Goal: Transaction & Acquisition: Purchase product/service

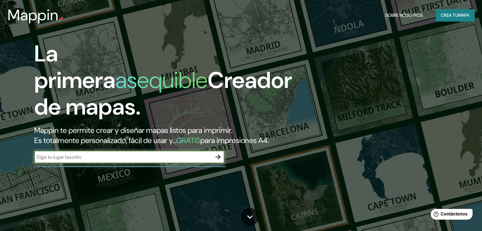
click at [112, 161] on input "text" at bounding box center [123, 157] width 178 height 7
type input "M"
type input "VALLEDUPAR"
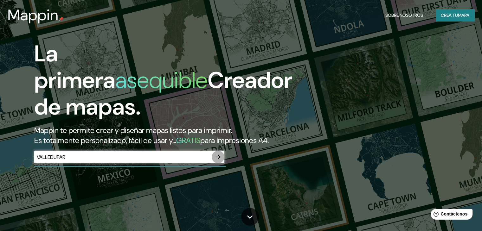
click at [219, 161] on icon "button" at bounding box center [218, 157] width 8 height 8
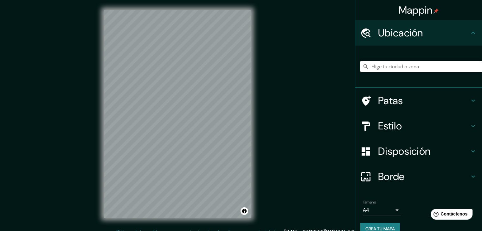
click at [417, 62] on input "Elige tu ciudad o zona" at bounding box center [422, 66] width 122 height 11
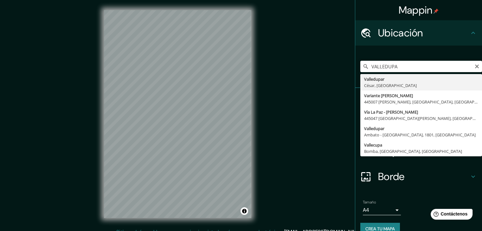
type input "Valledupar, [GEOGRAPHIC_DATA], [GEOGRAPHIC_DATA]"
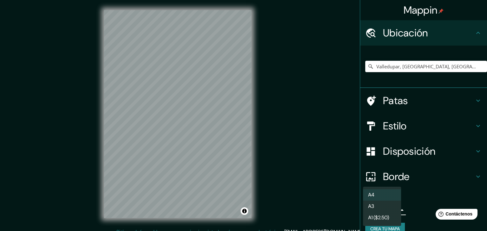
click at [391, 212] on body "Mappin Ubicación Valledupar, [GEOGRAPHIC_DATA], [GEOGRAPHIC_DATA] Patas Estilo …" at bounding box center [243, 115] width 487 height 231
click at [322, 149] on div at bounding box center [243, 115] width 487 height 231
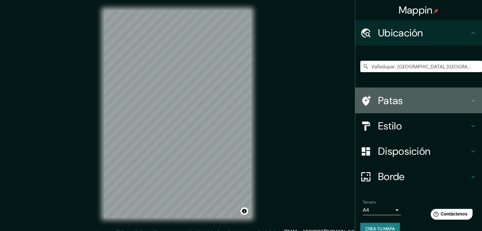
click at [471, 99] on icon at bounding box center [474, 101] width 8 height 8
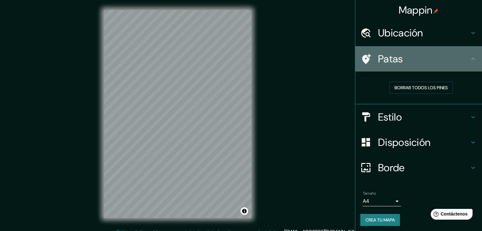
click at [470, 56] on icon at bounding box center [474, 59] width 8 height 8
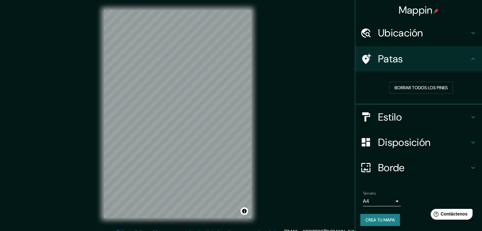
click at [470, 56] on icon at bounding box center [474, 59] width 8 height 8
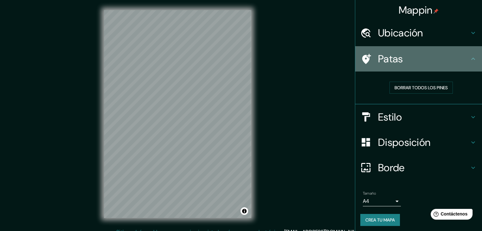
click at [470, 56] on icon at bounding box center [474, 59] width 8 height 8
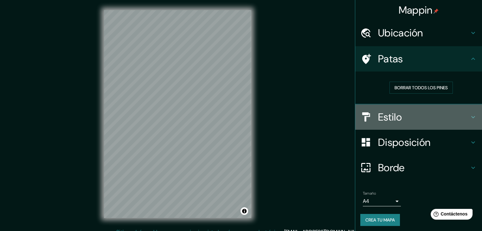
click at [470, 118] on icon at bounding box center [474, 118] width 8 height 8
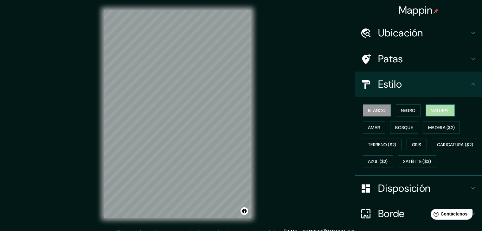
click at [431, 110] on font "Natural" at bounding box center [440, 111] width 19 height 6
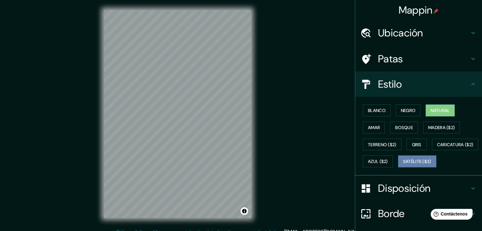
click at [403, 165] on font "Satélite ($3)" at bounding box center [417, 162] width 28 height 6
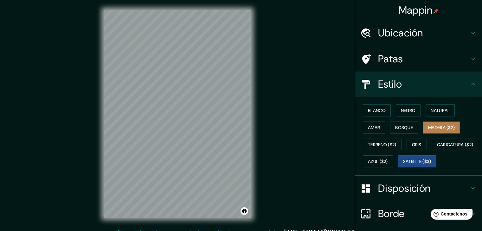
click at [428, 127] on font "Madera ($2)" at bounding box center [441, 128] width 27 height 6
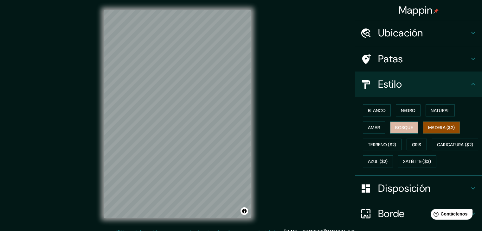
click at [407, 129] on font "Bosque" at bounding box center [404, 128] width 18 height 6
click at [372, 126] on font "Amar" at bounding box center [374, 128] width 12 height 6
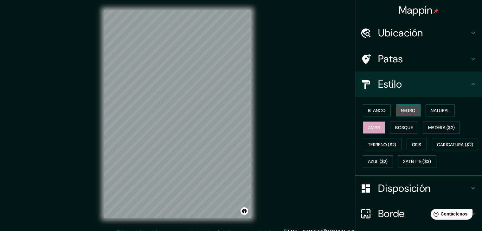
click at [401, 109] on font "Negro" at bounding box center [408, 111] width 15 height 6
click at [376, 113] on font "Blanco" at bounding box center [377, 111] width 18 height 6
click at [405, 113] on font "Negro" at bounding box center [408, 111] width 15 height 8
click at [368, 128] on font "Amar" at bounding box center [374, 128] width 12 height 6
click at [444, 111] on font "Natural" at bounding box center [440, 111] width 19 height 6
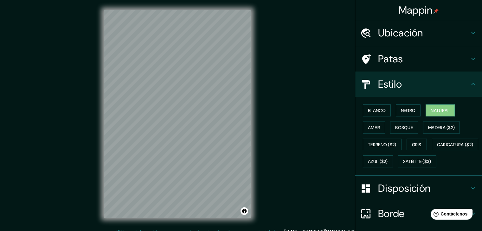
click at [321, 188] on div "Mappin Ubicación Valledupar, [GEOGRAPHIC_DATA], [GEOGRAPHIC_DATA] Patas Estilo …" at bounding box center [241, 119] width 482 height 239
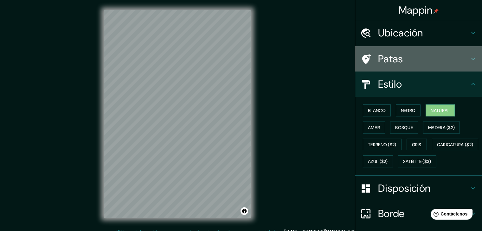
click at [470, 57] on icon at bounding box center [474, 59] width 8 height 8
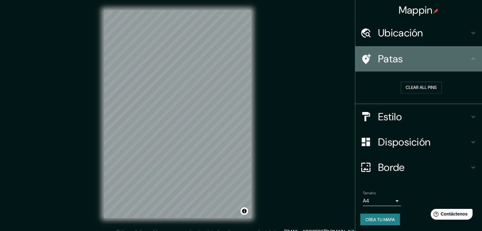
click at [470, 57] on icon at bounding box center [474, 59] width 8 height 8
click at [470, 59] on icon at bounding box center [474, 59] width 8 height 8
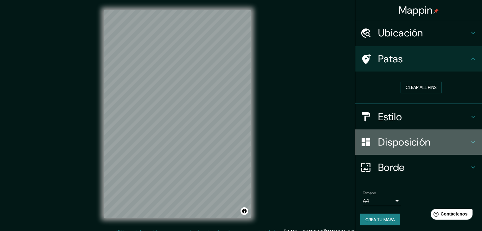
click at [472, 141] on icon at bounding box center [474, 143] width 8 height 8
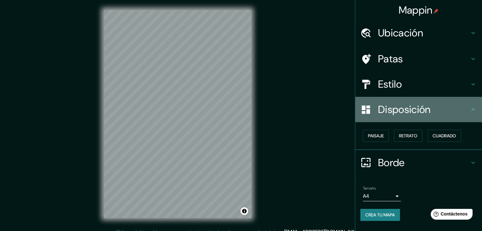
click at [472, 109] on icon at bounding box center [474, 110] width 8 height 8
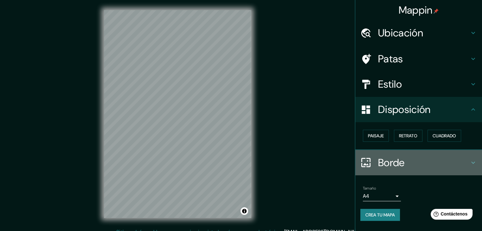
click at [473, 160] on icon at bounding box center [474, 163] width 8 height 8
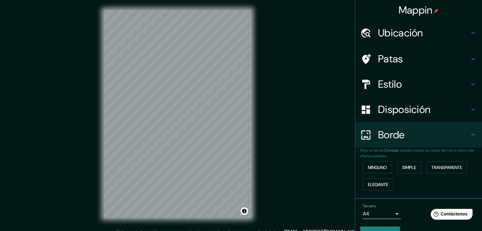
scroll to position [14, 0]
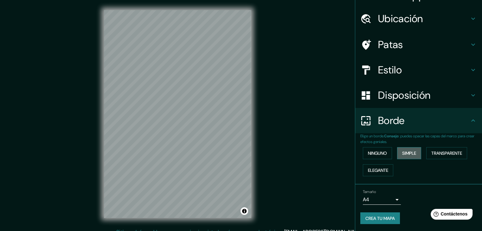
click at [405, 153] on font "Simple" at bounding box center [409, 154] width 14 height 6
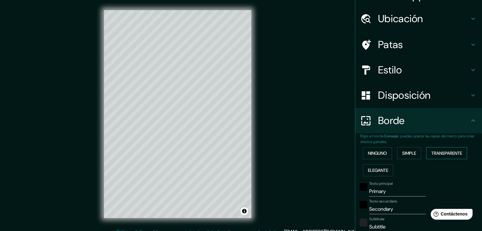
click at [443, 153] on font "Transparente" at bounding box center [447, 154] width 31 height 6
click at [370, 168] on font "Elegante" at bounding box center [378, 171] width 20 height 6
click at [402, 151] on font "Simple" at bounding box center [409, 154] width 14 height 6
click at [383, 152] on font "Ninguno" at bounding box center [377, 154] width 19 height 6
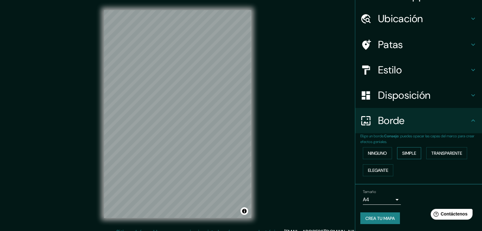
scroll to position [7, 0]
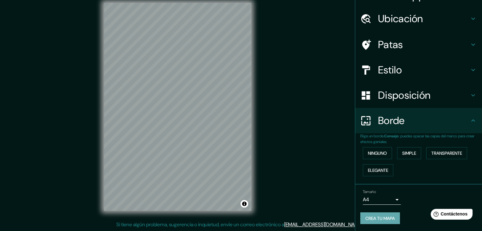
click at [380, 213] on button "Crea tu mapa" at bounding box center [381, 219] width 40 height 12
click at [372, 220] on font "Crea tu mapa" at bounding box center [380, 219] width 29 height 6
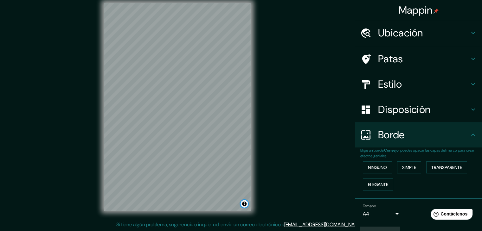
click at [244, 203] on button "Activar o desactivar atribución" at bounding box center [245, 204] width 8 height 8
click at [262, 191] on div "Mappin Ubicación Valledupar, [GEOGRAPHIC_DATA], [GEOGRAPHIC_DATA] Patas Estilo …" at bounding box center [241, 112] width 482 height 239
click at [244, 204] on button "Activar o desactivar atribución" at bounding box center [245, 204] width 8 height 8
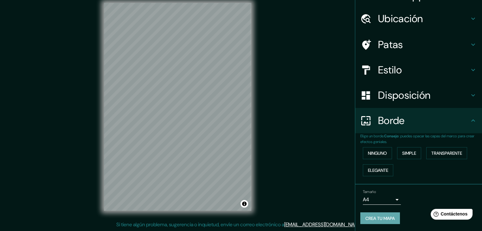
click at [372, 217] on font "Crea tu mapa" at bounding box center [380, 219] width 29 height 6
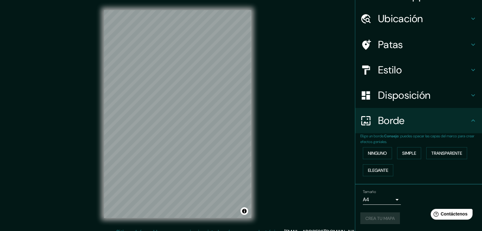
scroll to position [0, 0]
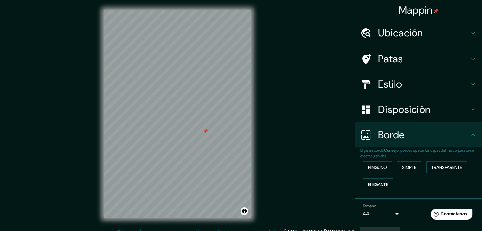
click at [266, 149] on div "Mappin Ubicación Valledupar, [GEOGRAPHIC_DATA], [GEOGRAPHIC_DATA] Patas Estilo …" at bounding box center [241, 119] width 482 height 239
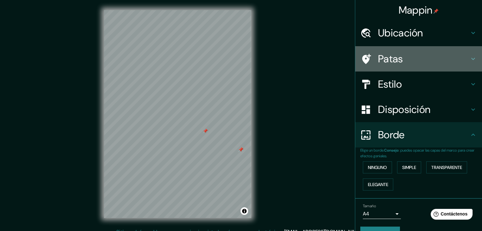
click at [470, 58] on icon at bounding box center [474, 59] width 8 height 8
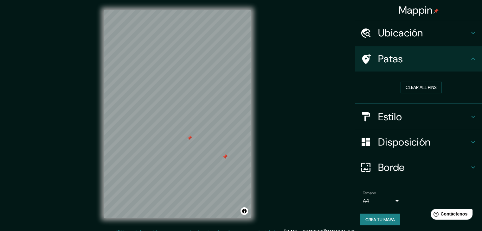
drag, startPoint x: 240, startPoint y: 149, endPoint x: 224, endPoint y: 156, distance: 17.3
click at [224, 156] on div at bounding box center [225, 156] width 5 height 5
click at [224, 156] on div at bounding box center [223, 156] width 5 height 5
click at [188, 140] on div at bounding box center [187, 138] width 5 height 5
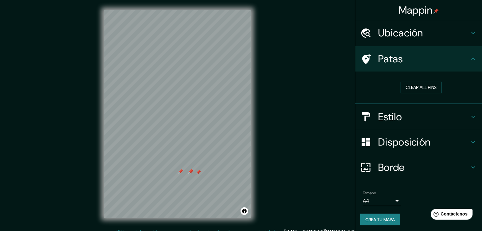
click at [198, 175] on div at bounding box center [198, 172] width 5 height 5
click at [192, 172] on div at bounding box center [190, 171] width 5 height 5
click at [181, 172] on div at bounding box center [180, 171] width 5 height 5
click at [190, 173] on div at bounding box center [190, 171] width 5 height 5
click at [190, 172] on div at bounding box center [190, 171] width 5 height 5
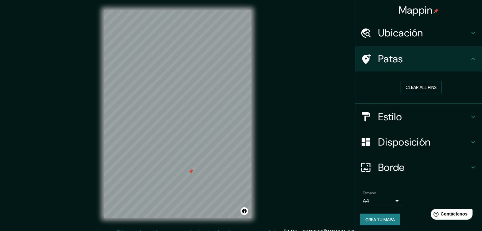
click at [190, 172] on div at bounding box center [190, 171] width 5 height 5
click at [369, 219] on font "Crea tu mapa" at bounding box center [380, 220] width 29 height 6
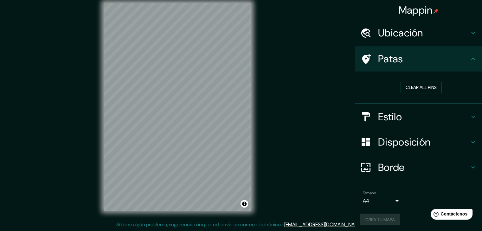
click at [370, 215] on div "Crea tu mapa" at bounding box center [419, 220] width 117 height 12
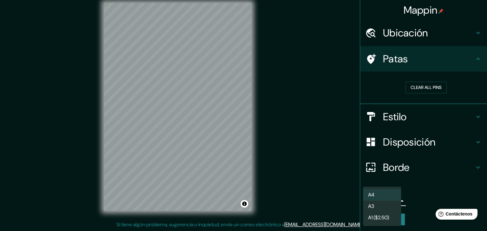
click at [394, 201] on body "Mappin Ubicación Valledupar, [GEOGRAPHIC_DATA], [GEOGRAPHIC_DATA] Patas Clear a…" at bounding box center [243, 108] width 487 height 231
click at [396, 208] on li "A3" at bounding box center [382, 207] width 38 height 12
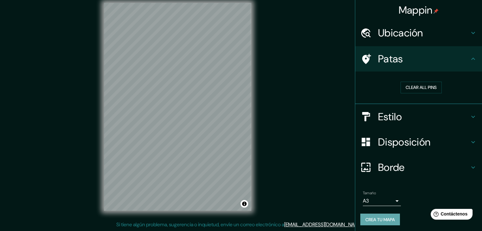
click at [387, 221] on font "Crea tu mapa" at bounding box center [380, 220] width 29 height 6
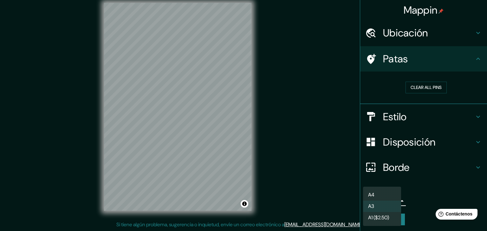
click at [396, 202] on body "Mappin Ubicación Valledupar, [GEOGRAPHIC_DATA], [GEOGRAPHIC_DATA] Patas Clear a…" at bounding box center [243, 108] width 487 height 231
click at [389, 199] on li "A4" at bounding box center [382, 196] width 38 height 12
type input "single"
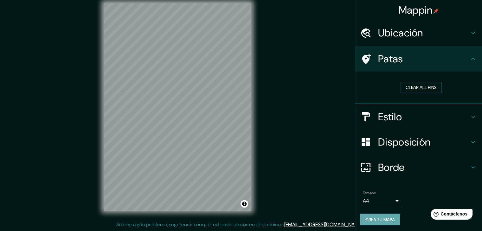
click at [382, 219] on font "Crea tu mapa" at bounding box center [380, 220] width 29 height 6
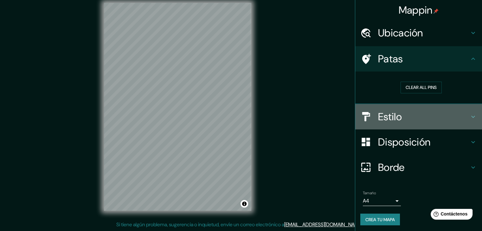
click at [473, 112] on div "Estilo" at bounding box center [418, 116] width 127 height 25
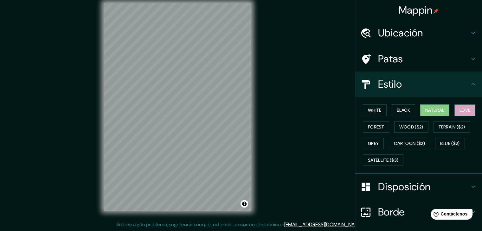
drag, startPoint x: 473, startPoint y: 112, endPoint x: 462, endPoint y: 108, distance: 11.9
click at [462, 108] on div "White Black Natural Love Forest Wood ($2) Terrain ($2) Grey Cartoon ($2) Blue (…" at bounding box center [418, 135] width 127 height 77
click at [462, 108] on button "Love" at bounding box center [465, 111] width 21 height 12
click at [374, 126] on button "Forest" at bounding box center [376, 127] width 26 height 12
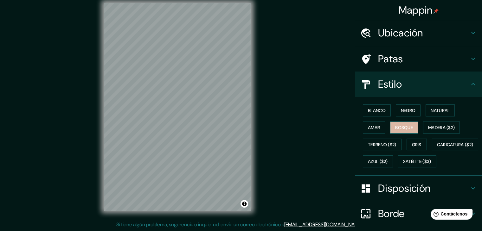
click at [398, 128] on font "Bosque" at bounding box center [404, 128] width 18 height 6
click at [370, 127] on font "Amar" at bounding box center [374, 128] width 12 height 6
click at [433, 113] on font "Natural" at bounding box center [440, 111] width 19 height 6
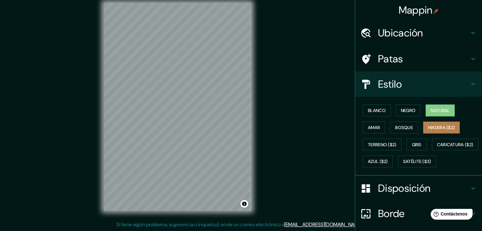
click at [444, 128] on font "Madera ($2)" at bounding box center [441, 128] width 27 height 6
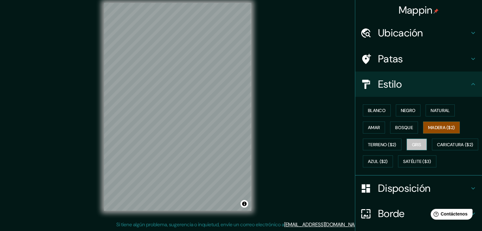
click at [417, 149] on button "Gris" at bounding box center [417, 145] width 20 height 12
click at [388, 160] on font "Azul ($2)" at bounding box center [378, 162] width 20 height 6
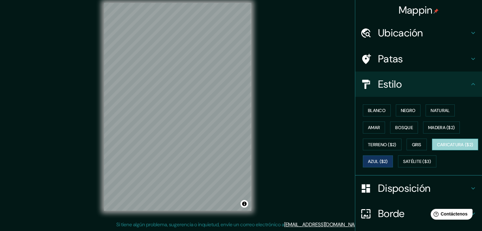
click at [437, 148] on font "Caricatura ($2)" at bounding box center [455, 145] width 36 height 6
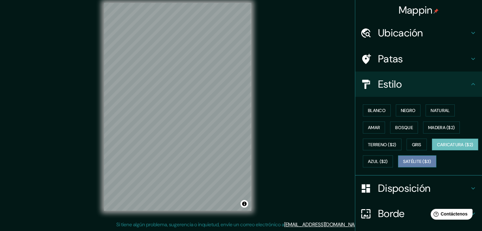
click at [403, 165] on font "Satélite ($3)" at bounding box center [417, 162] width 28 height 6
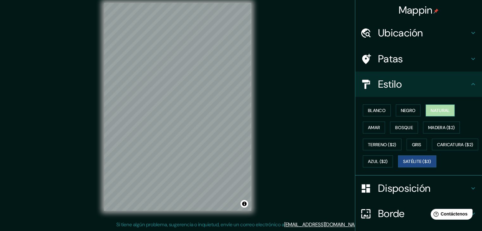
click at [431, 108] on font "Natural" at bounding box center [440, 111] width 19 height 6
click at [403, 165] on font "Satélite ($3)" at bounding box center [417, 162] width 28 height 6
click at [438, 112] on font "Natural" at bounding box center [440, 111] width 19 height 6
click at [403, 166] on font "Satélite ($3)" at bounding box center [417, 162] width 28 height 8
click at [445, 111] on font "Natural" at bounding box center [440, 111] width 19 height 6
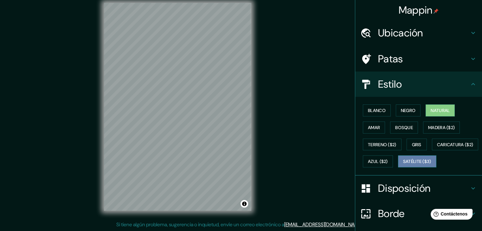
click at [403, 165] on font "Satélite ($3)" at bounding box center [417, 162] width 28 height 6
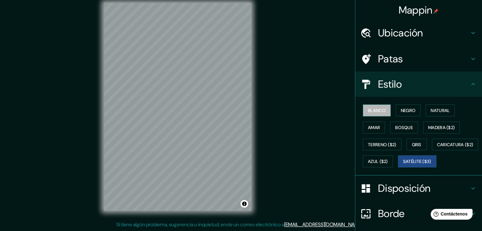
click at [373, 105] on button "Blanco" at bounding box center [377, 111] width 28 height 12
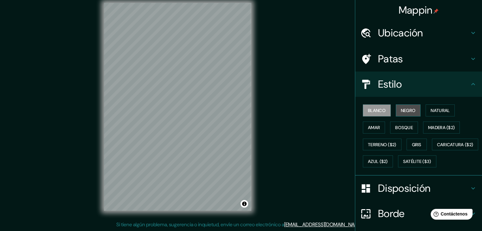
click at [410, 109] on font "Negro" at bounding box center [408, 111] width 15 height 6
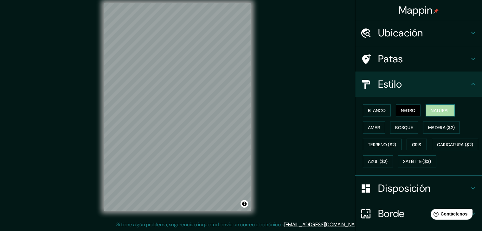
click at [439, 108] on font "Natural" at bounding box center [440, 111] width 19 height 6
click at [363, 112] on button "Blanco" at bounding box center [377, 111] width 28 height 12
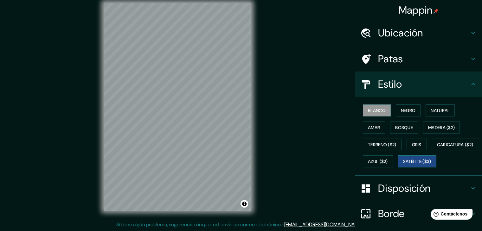
click at [398, 168] on button "Satélite ($3)" at bounding box center [417, 162] width 38 height 12
click at [437, 124] on font "Madera ($2)" at bounding box center [441, 128] width 27 height 8
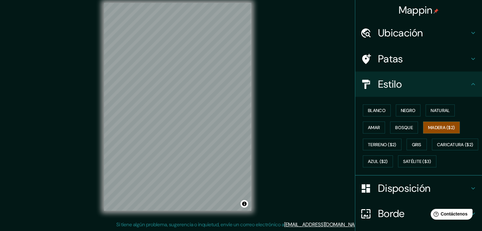
click at [368, 168] on div "Blanco Negro Natural [PERSON_NAME] ($2) Terreno ($2) Gris Caricatura ($2) Azul …" at bounding box center [422, 136] width 122 height 68
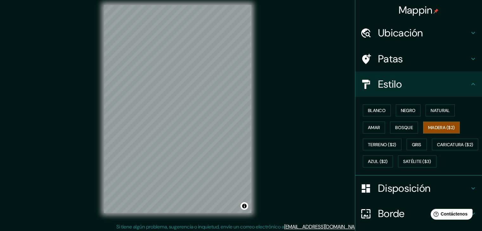
scroll to position [5, 0]
click at [403, 166] on font "Satélite ($3)" at bounding box center [417, 162] width 28 height 8
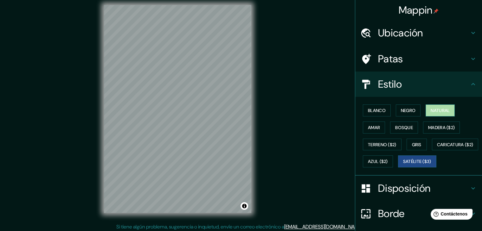
click at [426, 108] on button "Natural" at bounding box center [440, 111] width 29 height 12
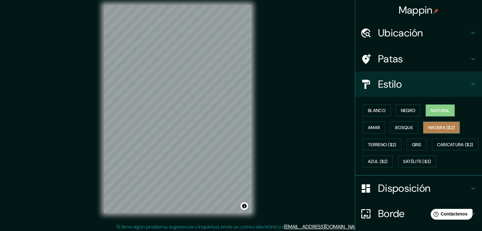
click at [435, 129] on font "Madera ($2)" at bounding box center [441, 128] width 27 height 6
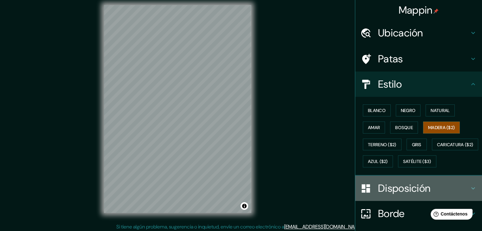
click at [462, 195] on h4 "Disposición" at bounding box center [423, 188] width 91 height 13
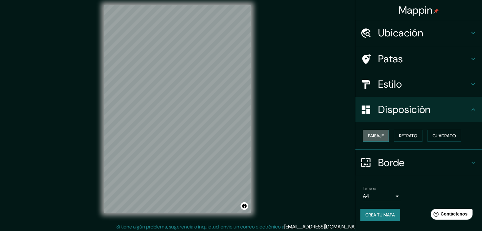
click at [383, 138] on font "Paisaje" at bounding box center [376, 136] width 16 height 6
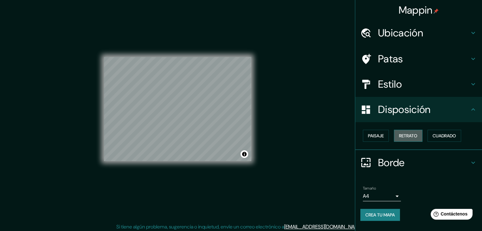
click at [410, 136] on font "Retrato" at bounding box center [408, 136] width 18 height 6
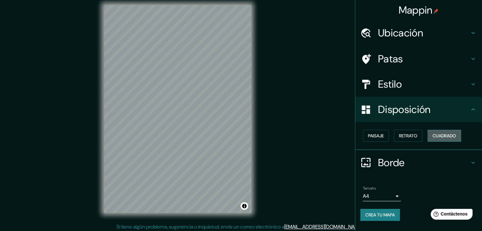
click at [439, 135] on font "Cuadrado" at bounding box center [444, 136] width 23 height 6
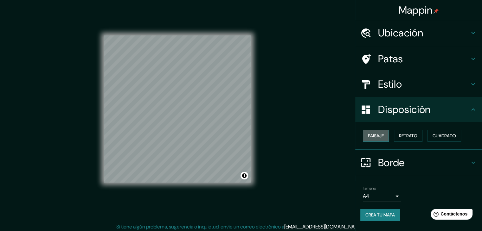
click at [379, 132] on font "Paisaje" at bounding box center [376, 136] width 16 height 8
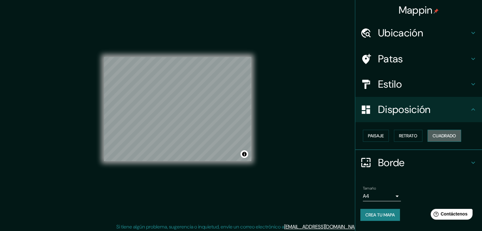
click at [444, 134] on font "Cuadrado" at bounding box center [444, 136] width 23 height 6
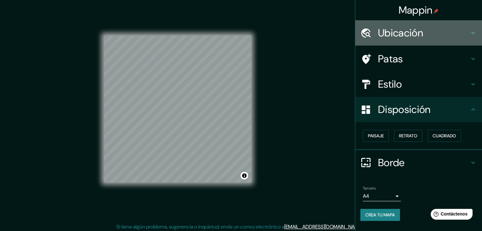
click at [474, 32] on icon at bounding box center [473, 33] width 4 height 2
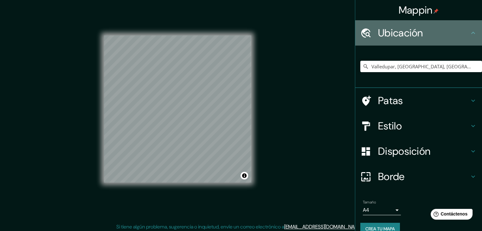
click at [474, 32] on div "Ubicación" at bounding box center [418, 32] width 127 height 25
click at [470, 33] on icon at bounding box center [474, 33] width 8 height 8
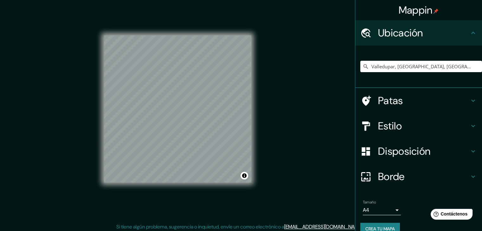
click at [470, 99] on icon at bounding box center [474, 101] width 8 height 8
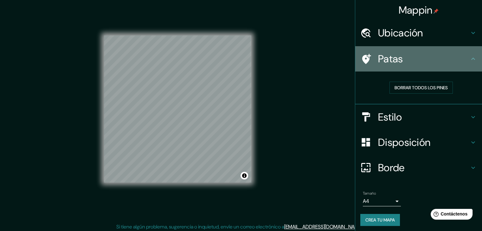
click at [470, 61] on icon at bounding box center [474, 59] width 8 height 8
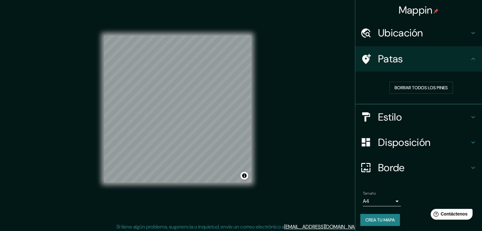
scroll to position [2, 0]
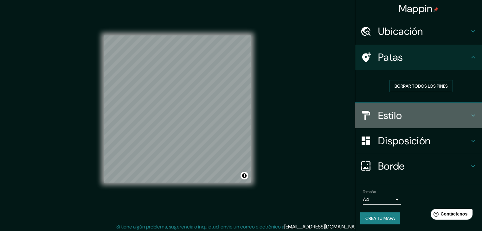
click at [470, 116] on icon at bounding box center [474, 116] width 8 height 8
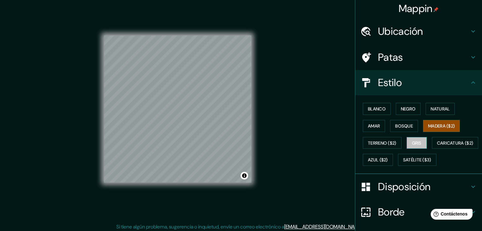
click at [412, 137] on button "Gris" at bounding box center [417, 143] width 20 height 12
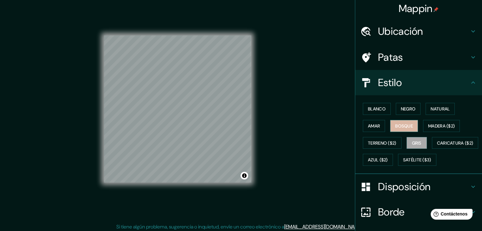
click at [408, 125] on font "Bosque" at bounding box center [404, 126] width 18 height 6
click at [373, 128] on font "Amar" at bounding box center [374, 126] width 12 height 6
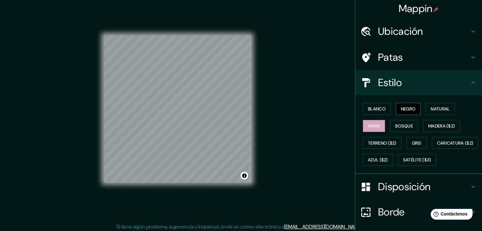
drag, startPoint x: 406, startPoint y: 94, endPoint x: 407, endPoint y: 110, distance: 15.9
click at [407, 110] on ul "Ubicación Valledupar, [GEOGRAPHIC_DATA], [GEOGRAPHIC_DATA] Patas Estilo Blanco …" at bounding box center [418, 149] width 127 height 260
click at [407, 110] on font "Negro" at bounding box center [408, 109] width 15 height 6
click at [374, 122] on font "Amar" at bounding box center [374, 126] width 12 height 8
